Goal: Information Seeking & Learning: Understand process/instructions

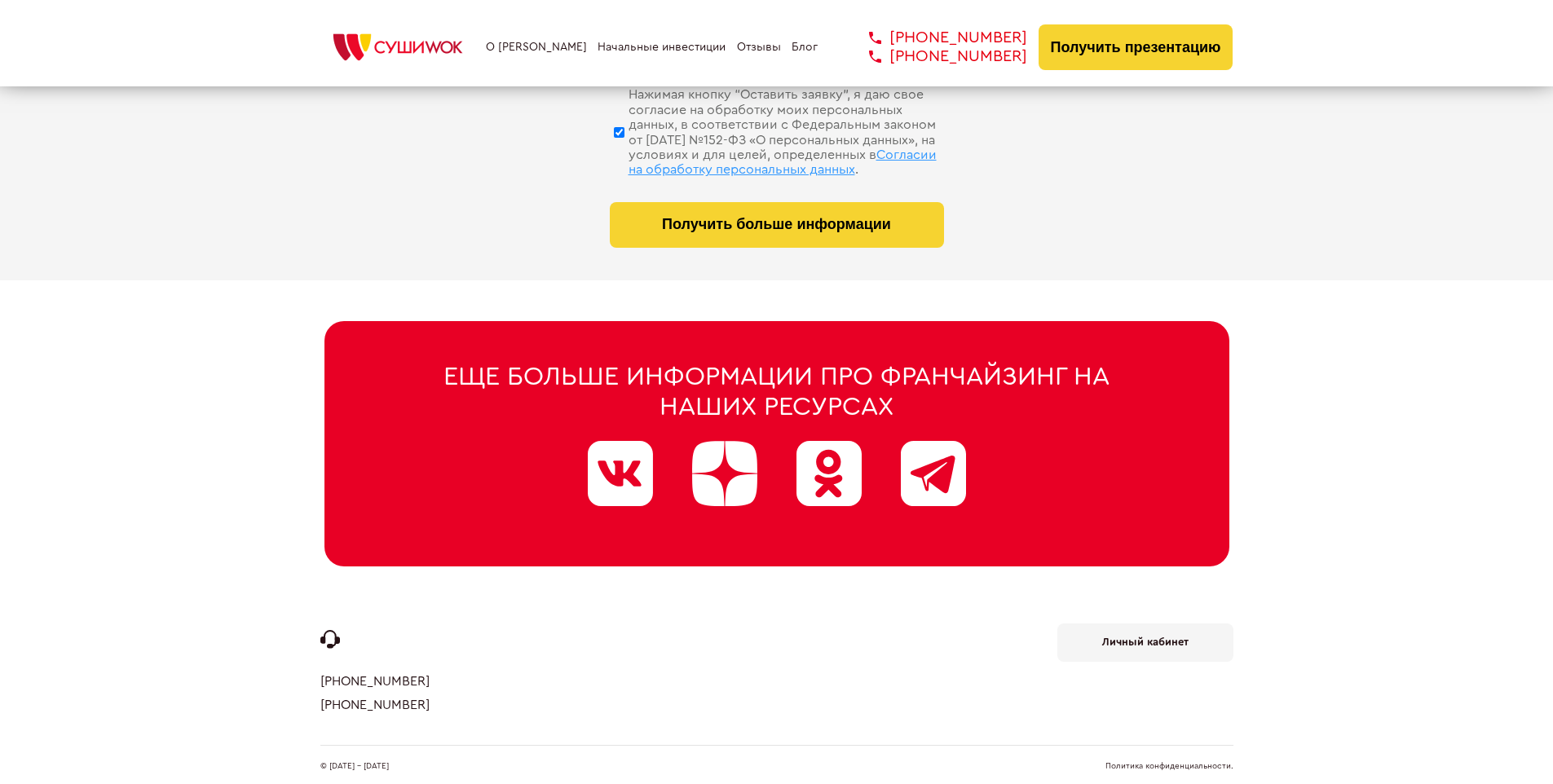
scroll to position [7743, 0]
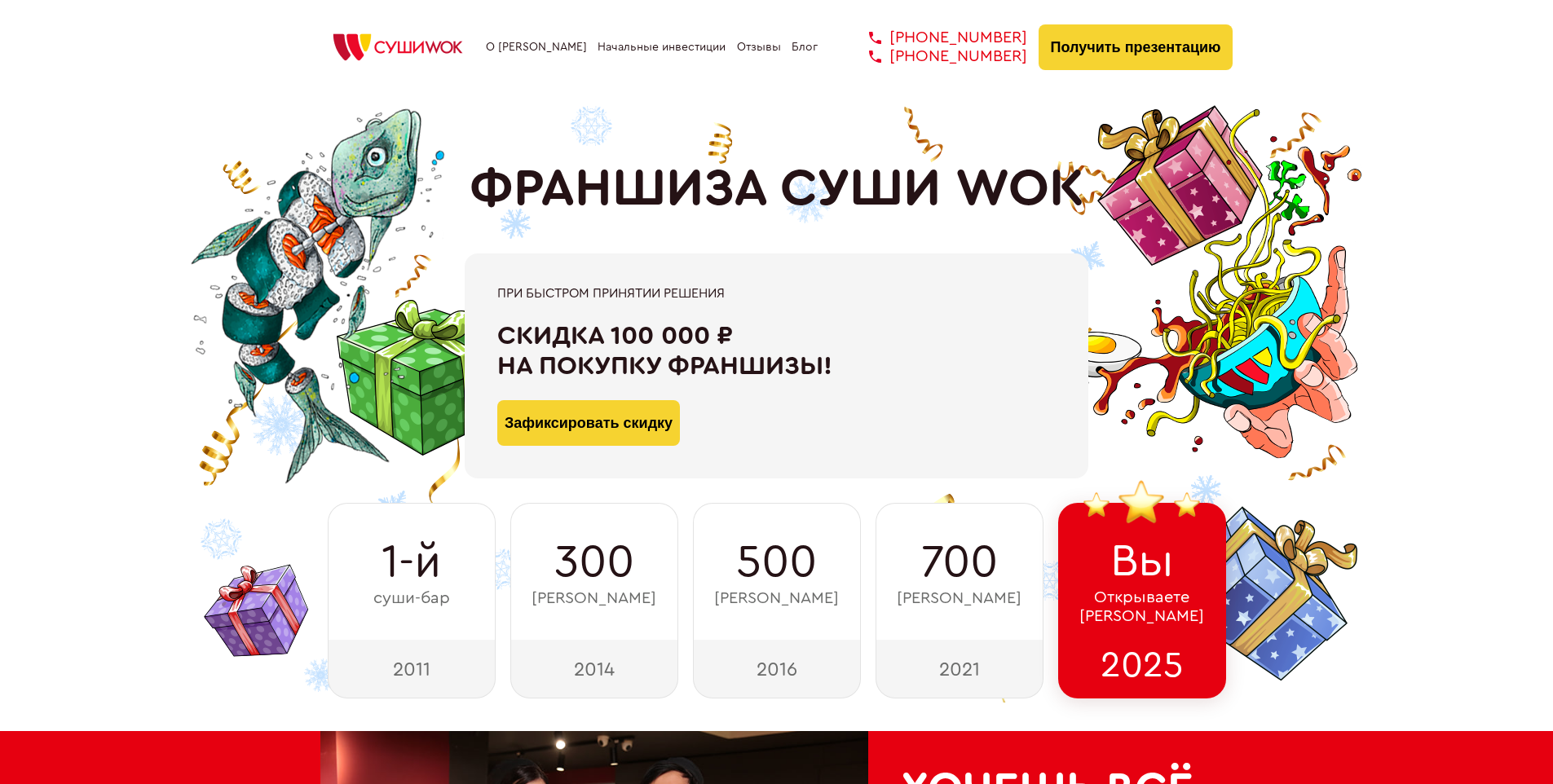
scroll to position [7992, 0]
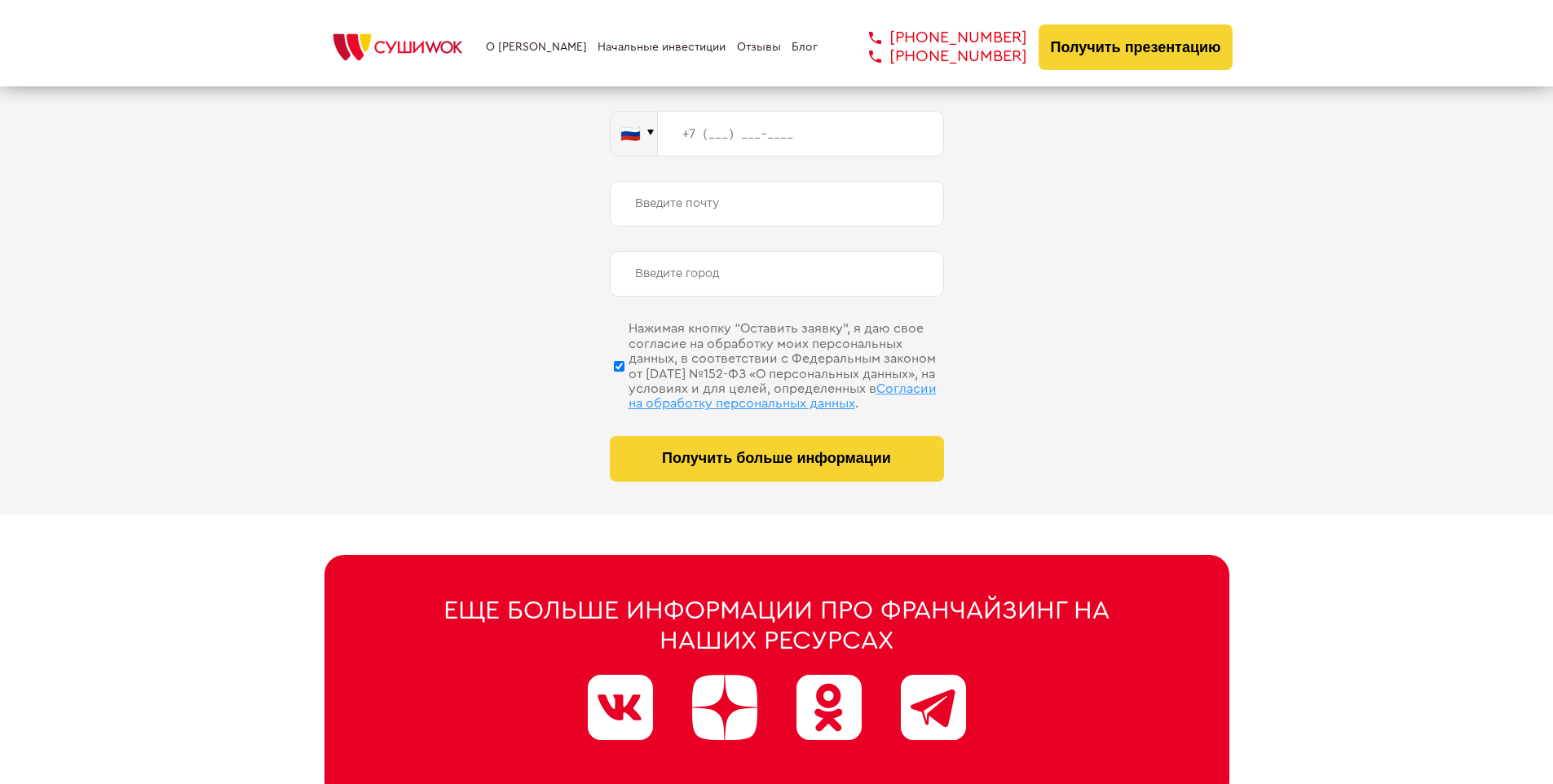
click at [756, 382] on span "Согласии на обработку персональных данных" at bounding box center [782, 395] width 308 height 28
click at [625, 382] on input "Нажимая кнопку “Оставить заявку”, я даю свое согласие на обработку моих персона…" at bounding box center [618, 366] width 10 height 82
checkbox input "false"
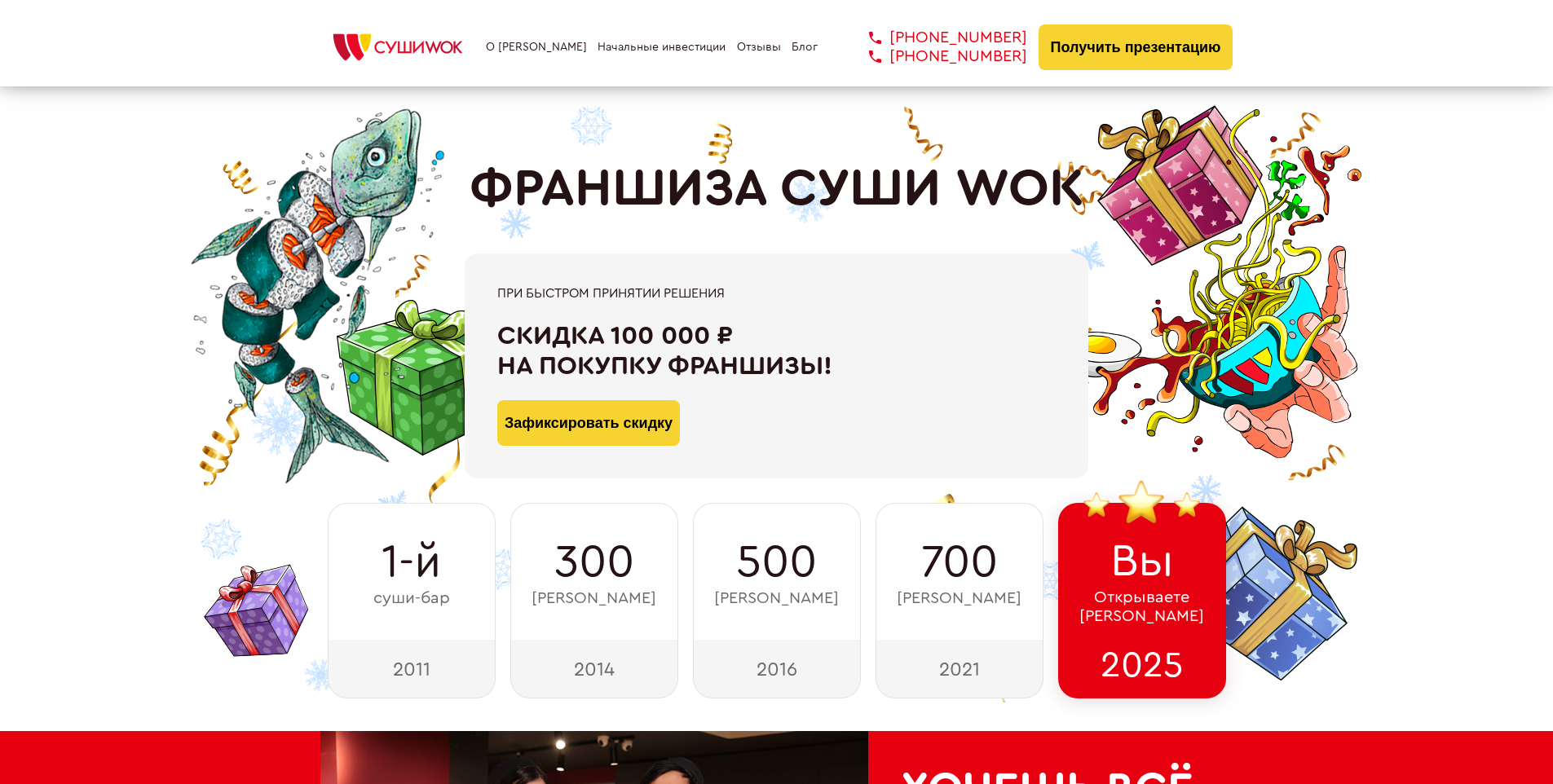
scroll to position [8226, 0]
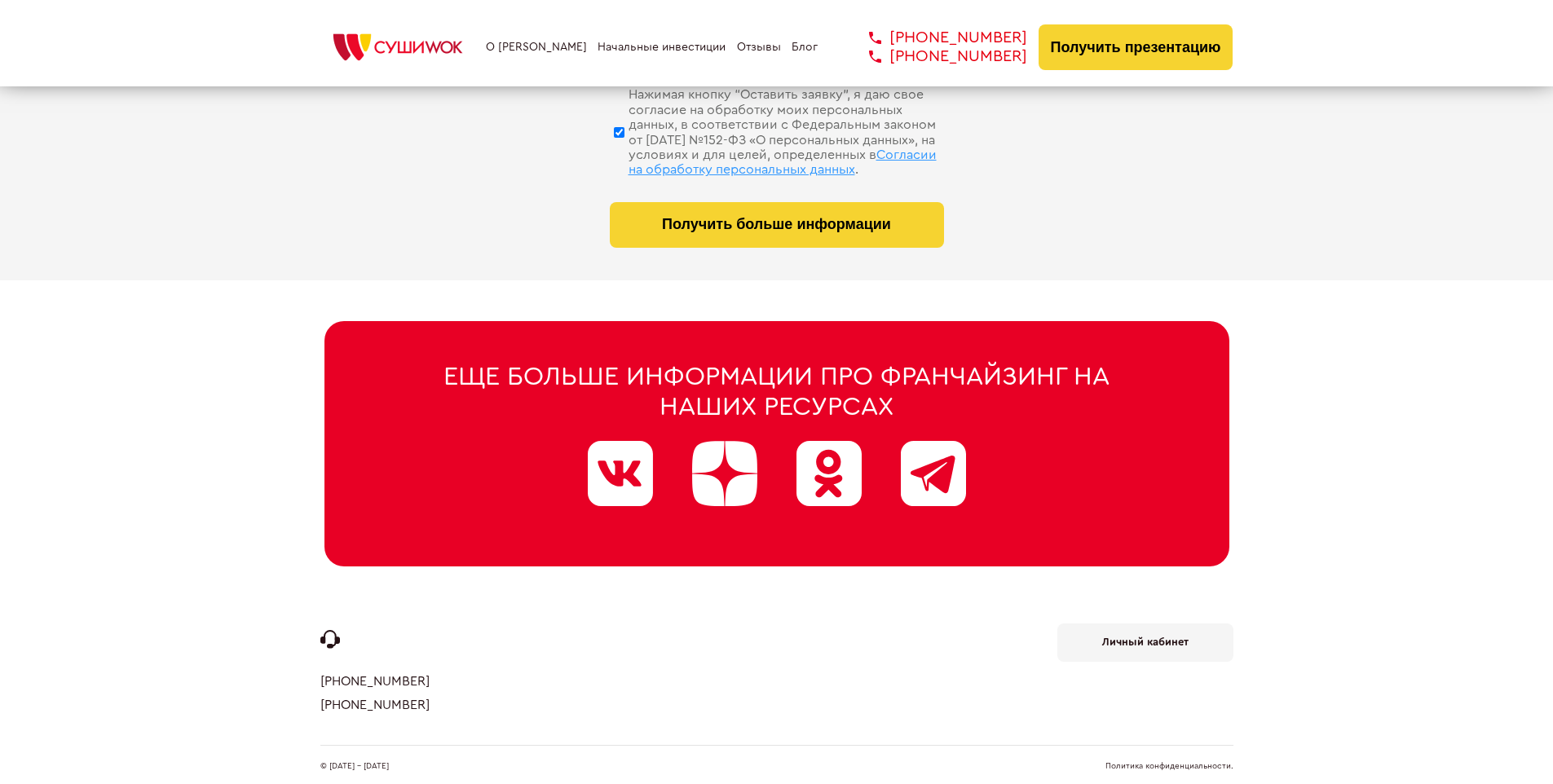
click at [1169, 762] on link "Политика конфиденциальности." at bounding box center [1169, 766] width 128 height 9
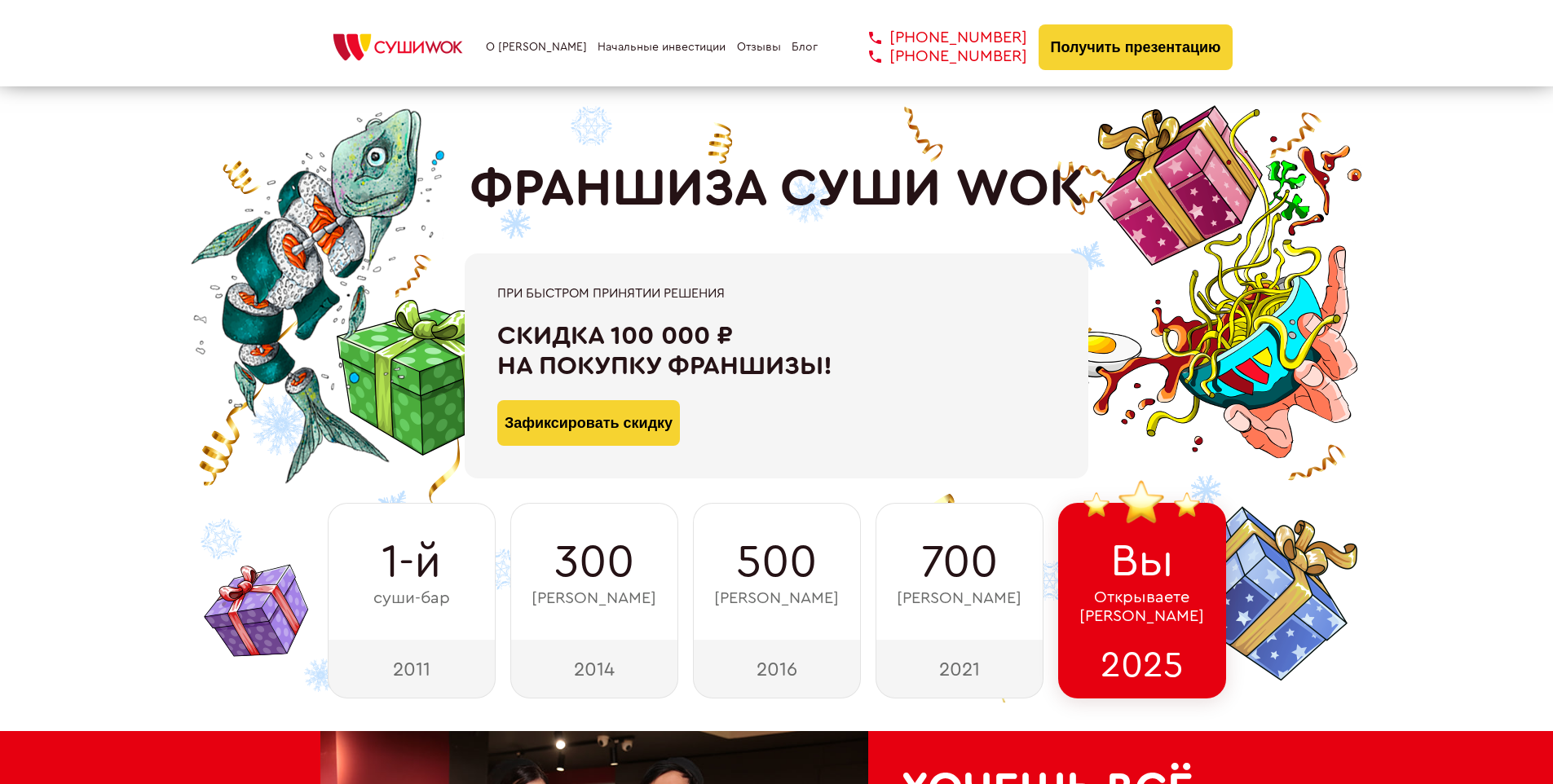
scroll to position [568, 0]
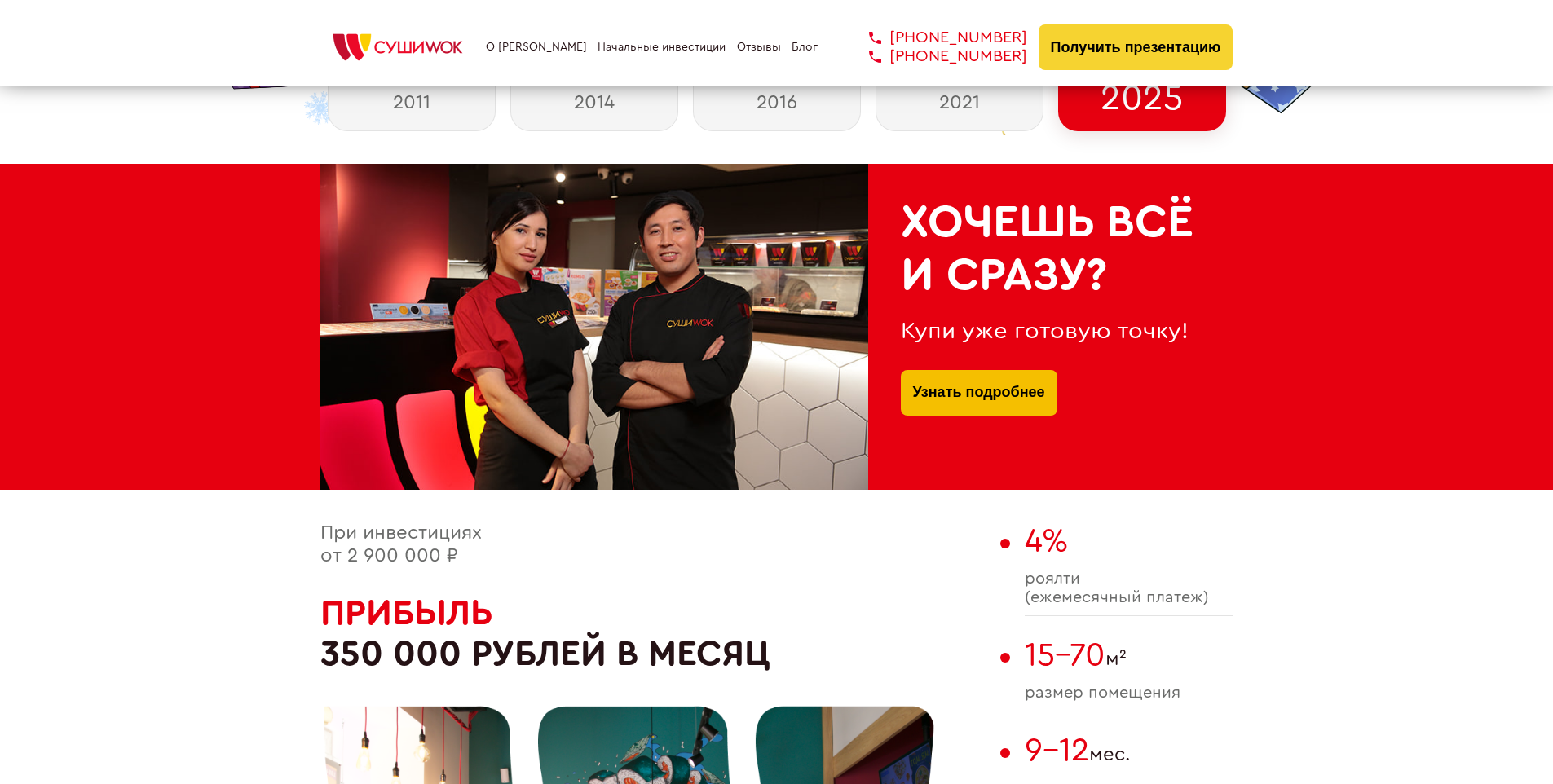
click at [978, 373] on link "Узнать подробнее" at bounding box center [978, 393] width 132 height 46
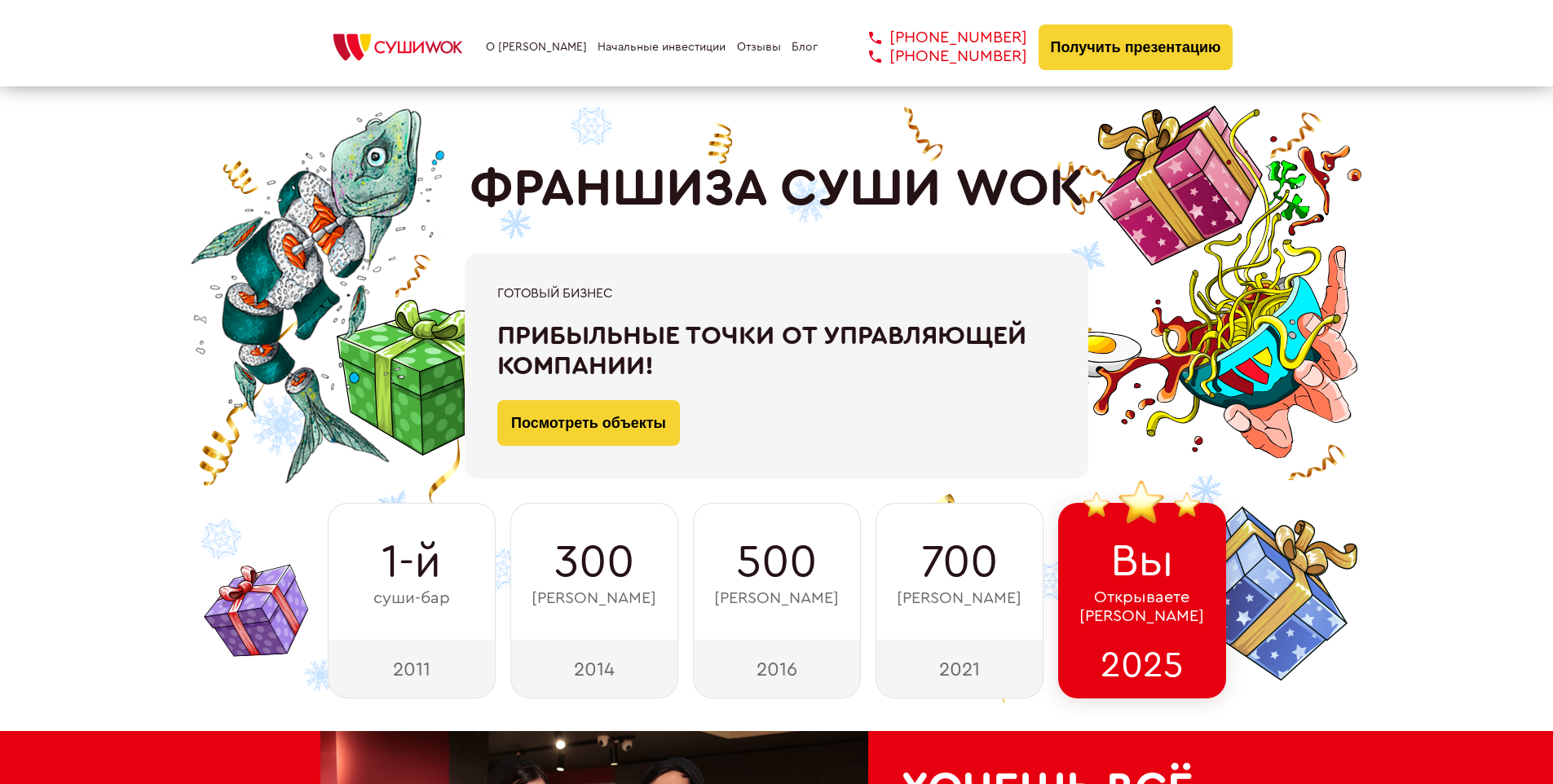
scroll to position [6101, 0]
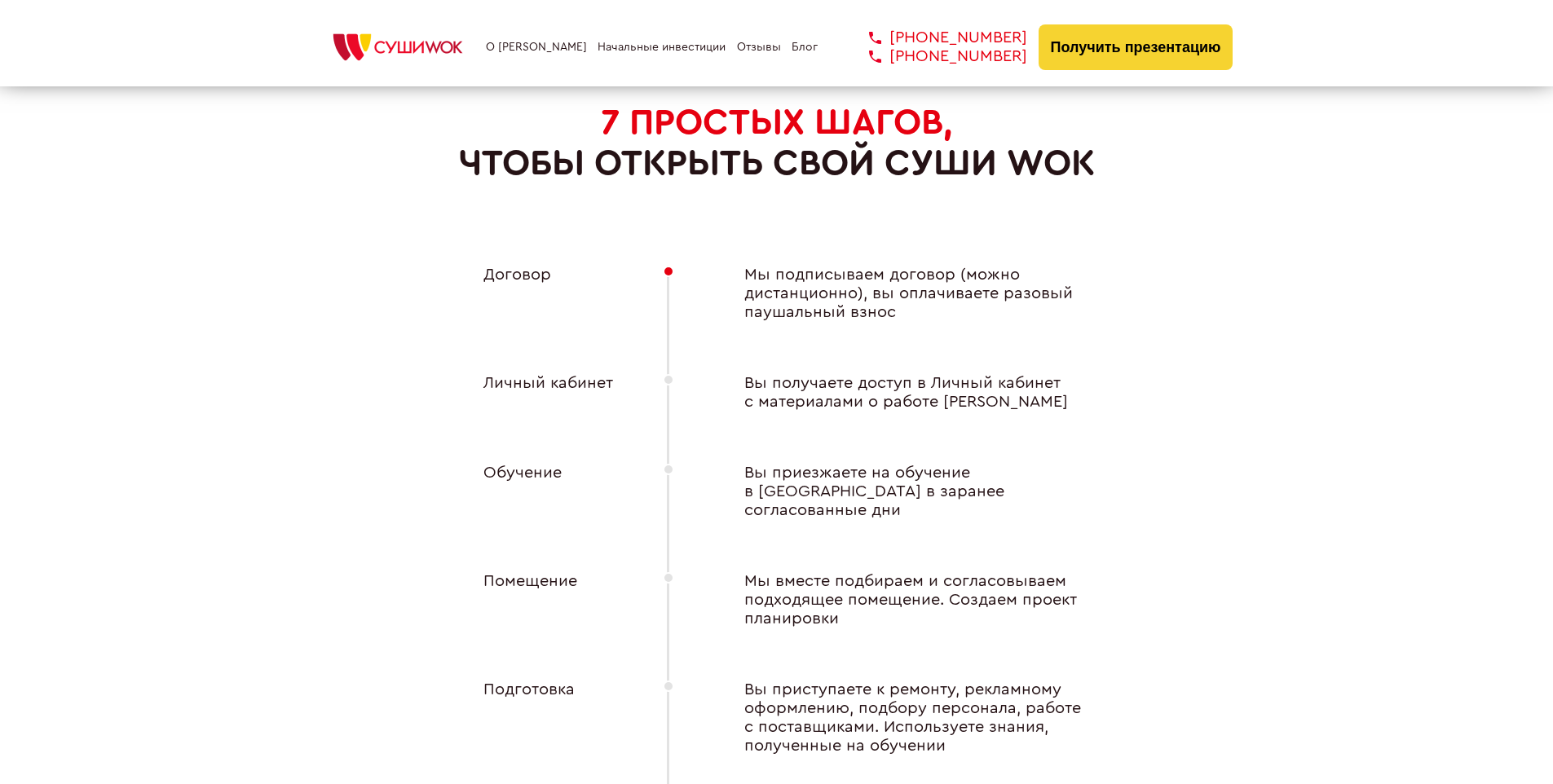
click at [540, 377] on div "Личный кабинет" at bounding box center [540, 392] width 179 height 37
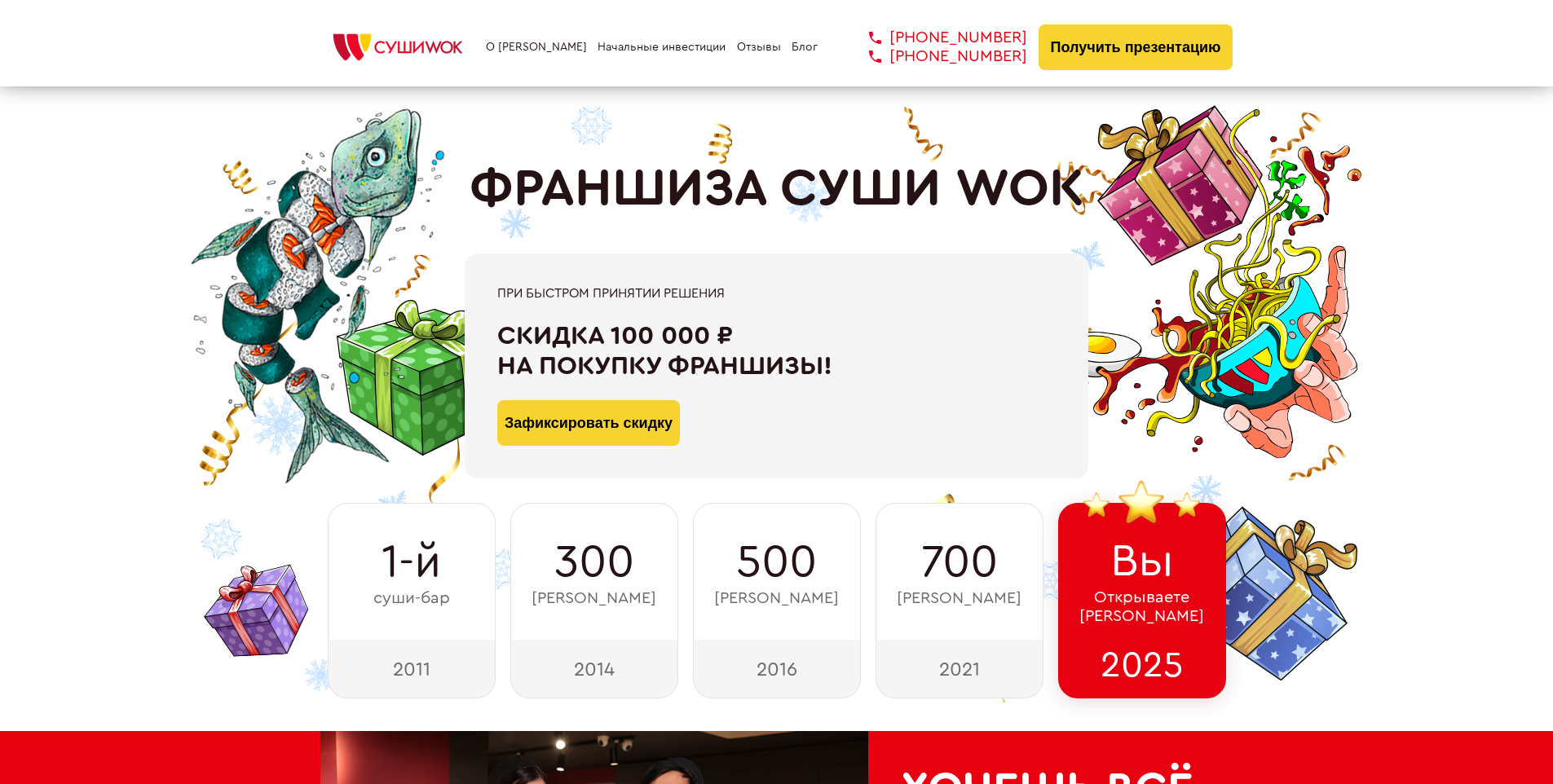
scroll to position [8226, 0]
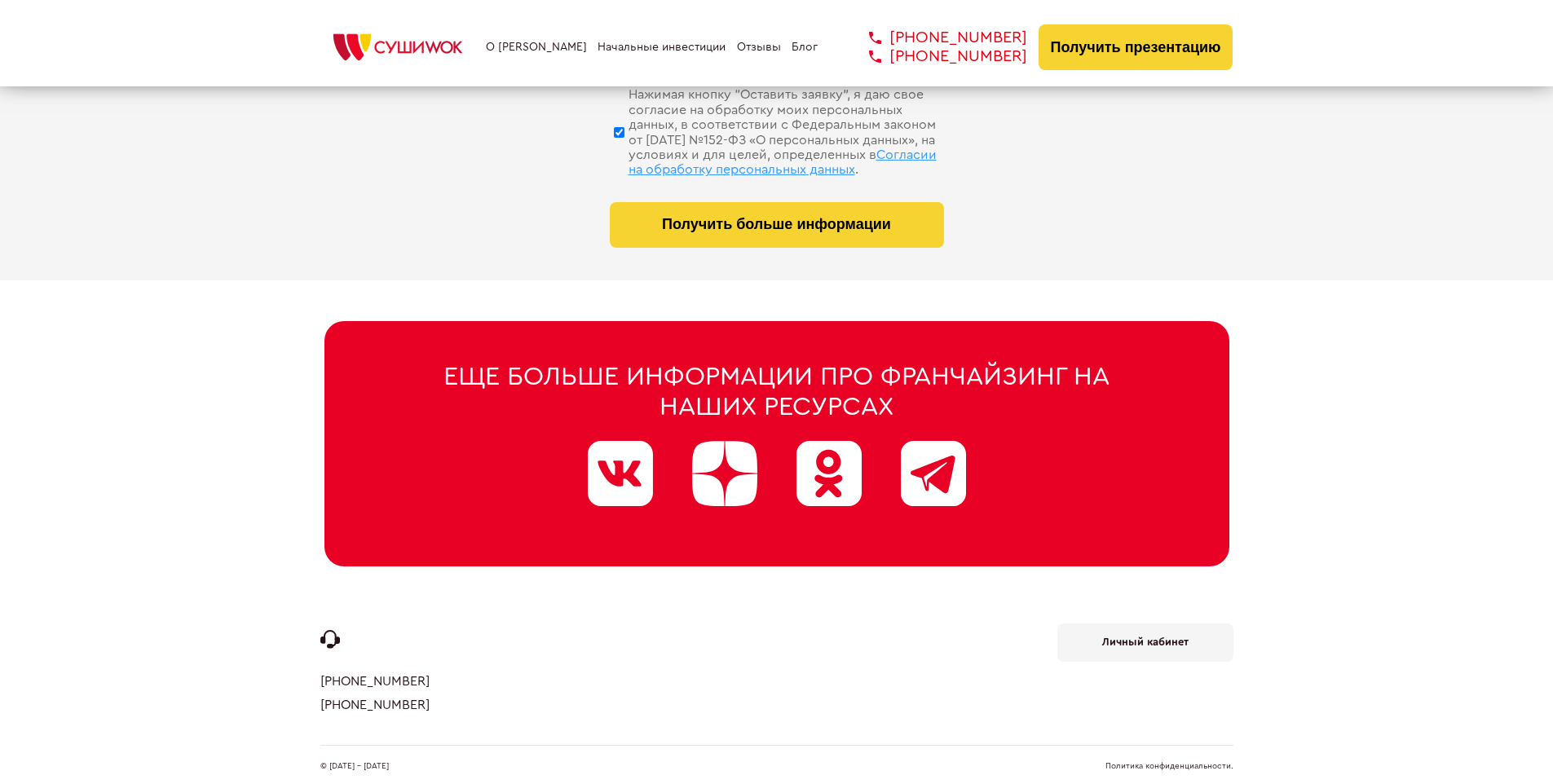
click at [1144, 636] on b "Личный кабинет" at bounding box center [1145, 641] width 87 height 10
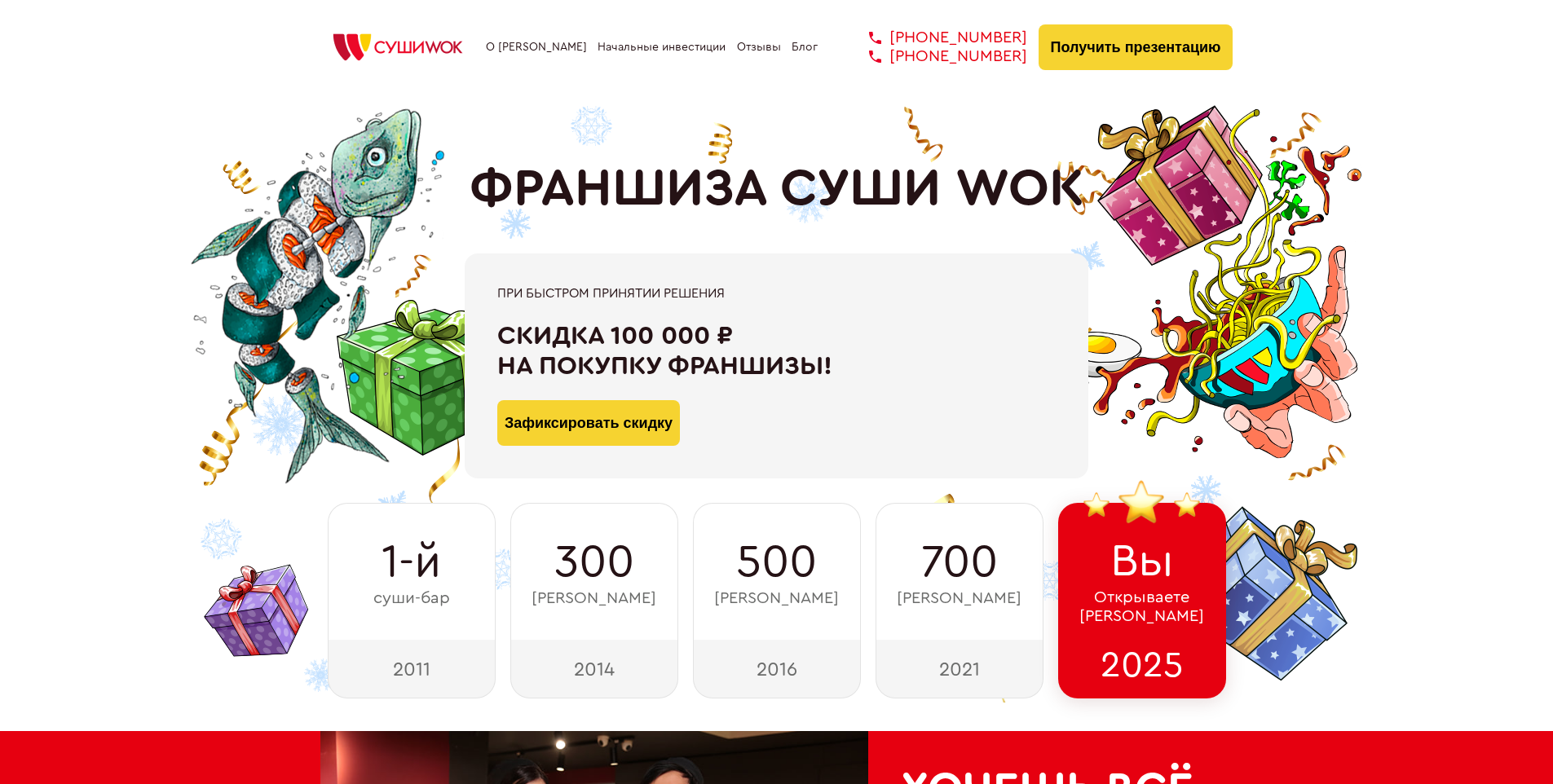
scroll to position [7511, 0]
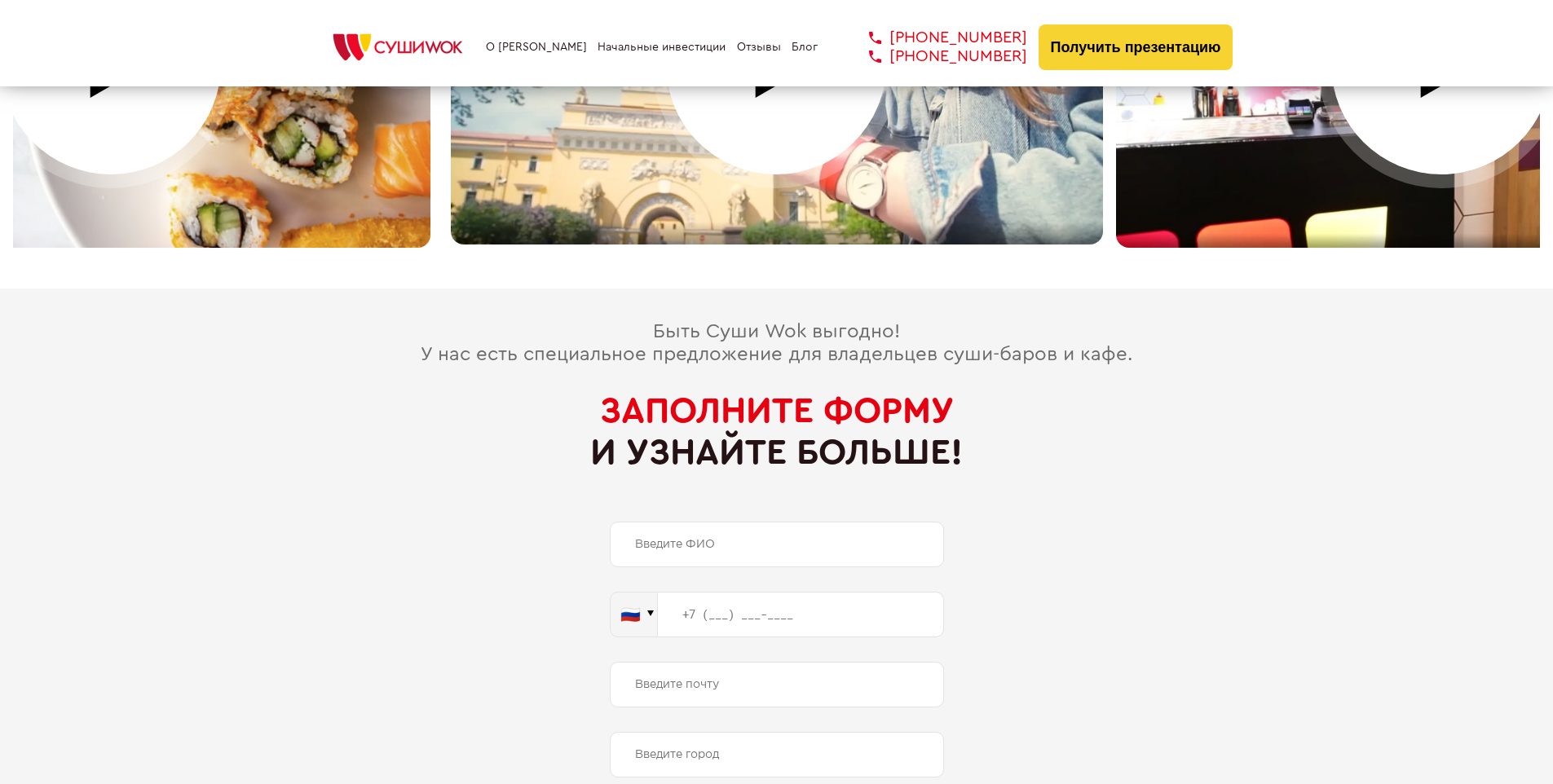
click at [776, 392] on span "Заполните форму" at bounding box center [776, 411] width 353 height 36
